Goal: Navigation & Orientation: Find specific page/section

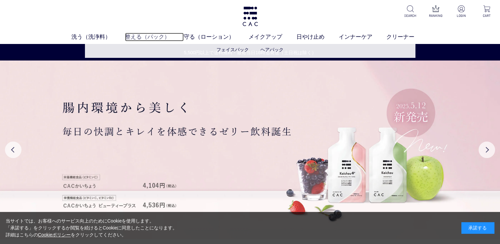
click at [151, 38] on link "整える（パック）" at bounding box center [154, 37] width 59 height 9
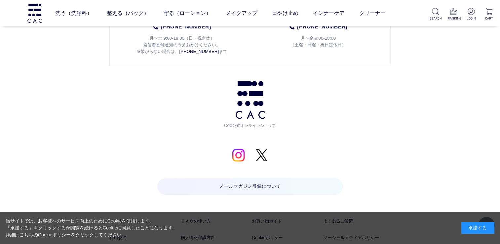
scroll to position [958, 0]
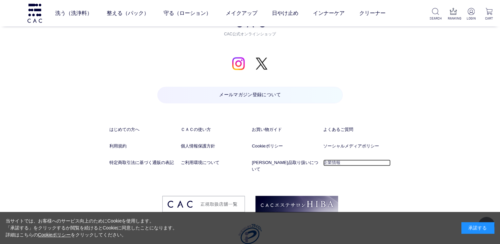
click at [328, 161] on link "企業情報" at bounding box center [356, 162] width 67 height 7
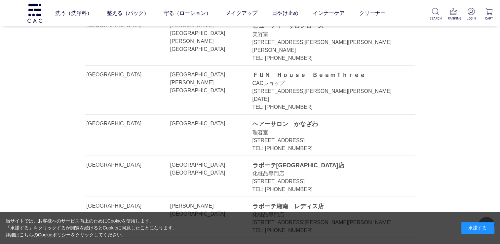
scroll to position [1585, 0]
